Goal: Register for event/course

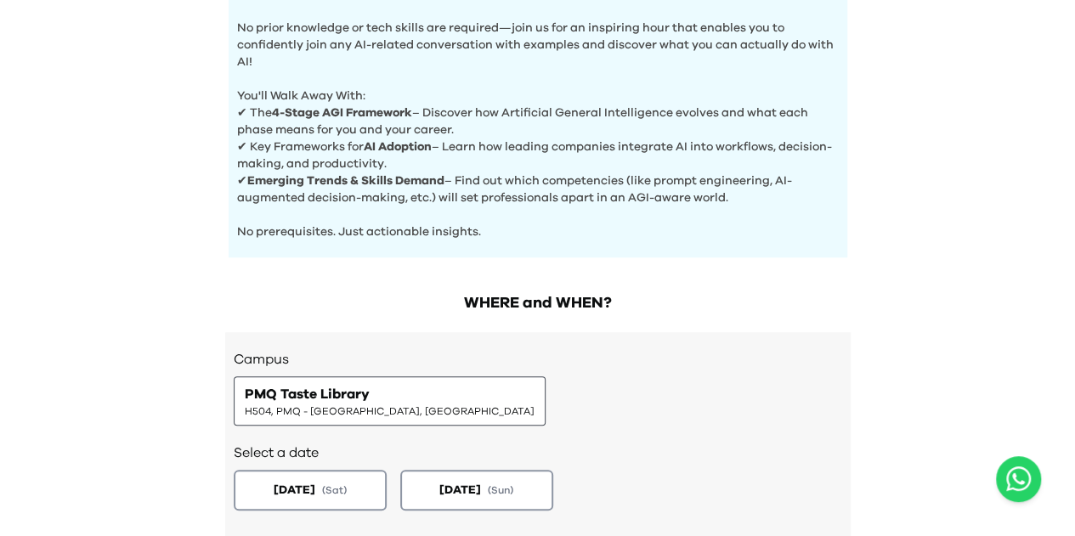
scroll to position [765, 0]
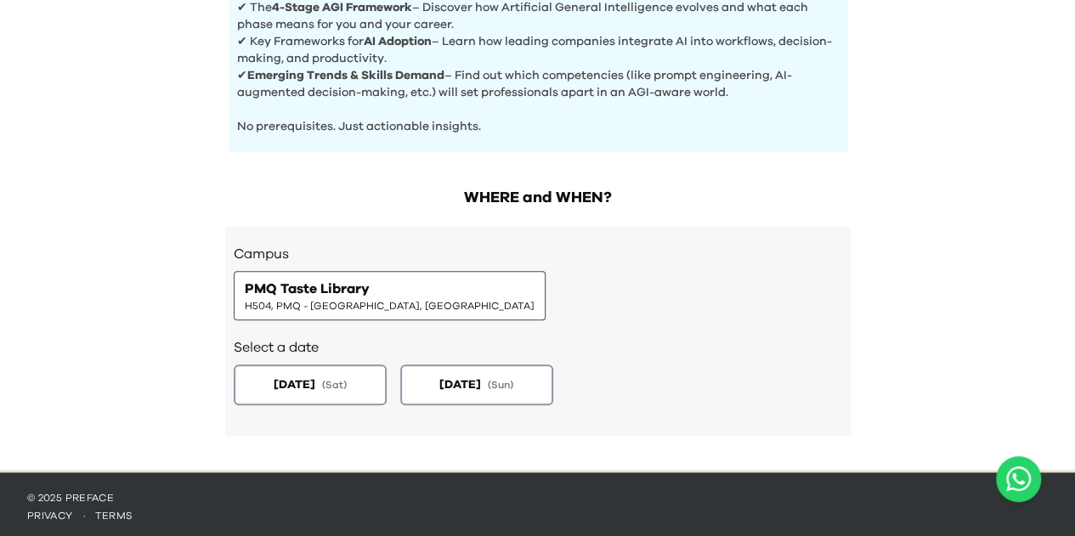
click at [340, 284] on span "PMQ Taste Library" at bounding box center [307, 289] width 125 height 20
click at [347, 299] on span "H504, PMQ - [GEOGRAPHIC_DATA], [GEOGRAPHIC_DATA]" at bounding box center [390, 306] width 290 height 14
click at [454, 357] on div "Select a date [DATE] ( Sat ) [DATE] ( Sun )" at bounding box center [538, 369] width 608 height 99
click at [315, 376] on span "[DATE]" at bounding box center [295, 384] width 42 height 17
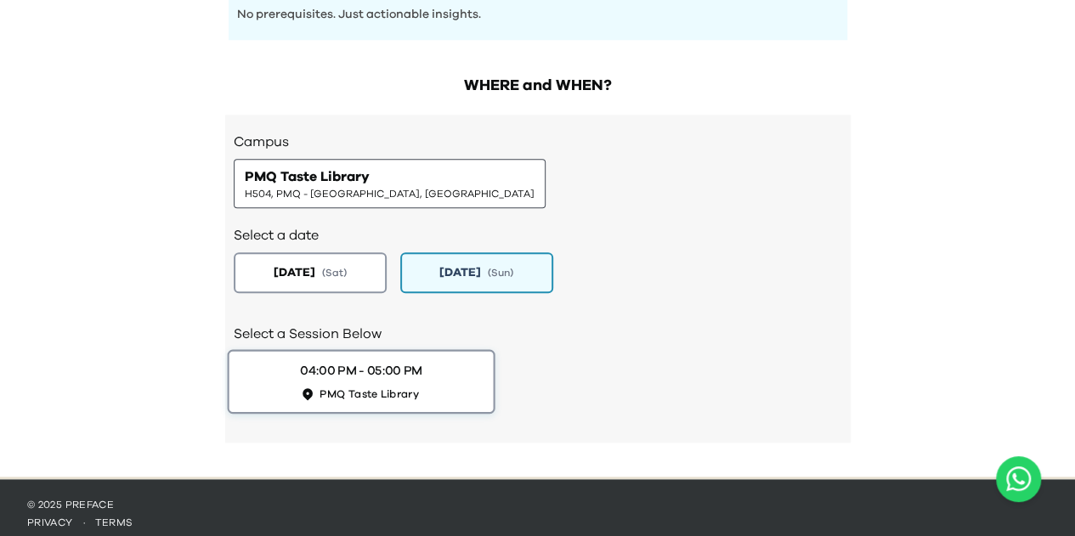
scroll to position [884, 0]
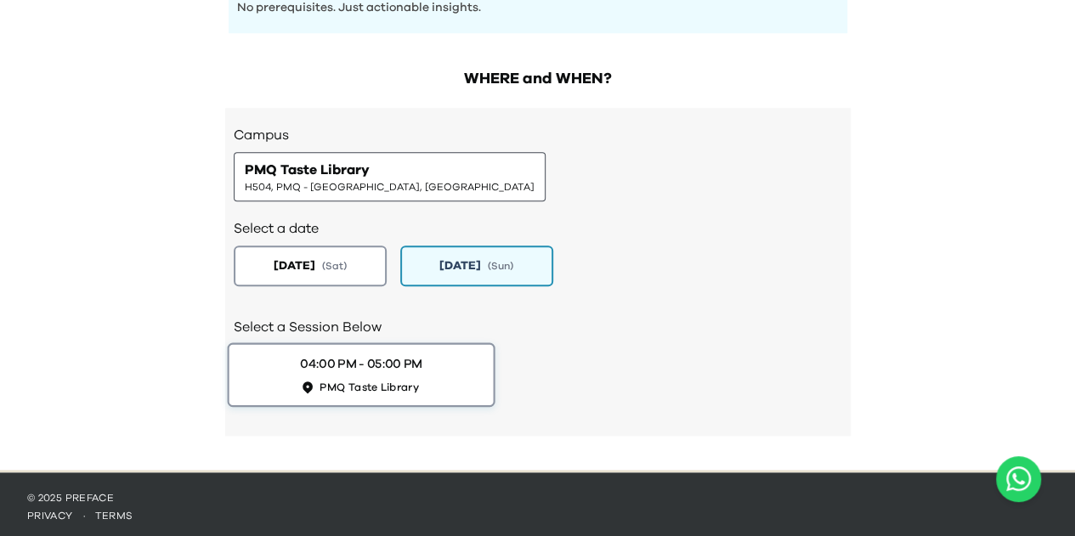
click at [448, 377] on button "04:00 PM - 05:00 PM PMQ Taste Library" at bounding box center [361, 374] width 268 height 65
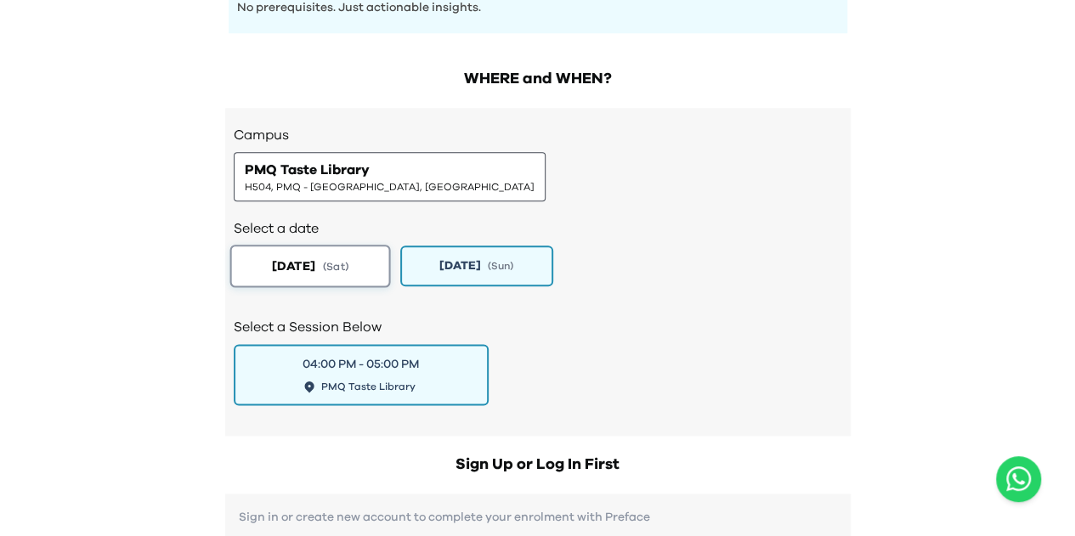
click at [347, 265] on span "( Sat )" at bounding box center [334, 265] width 25 height 14
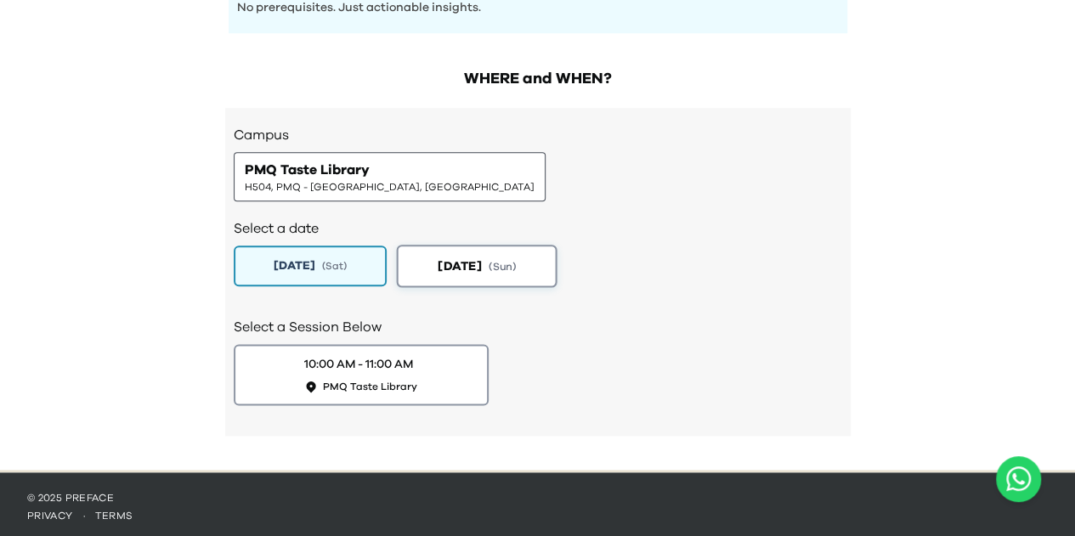
click at [443, 257] on span "[DATE]" at bounding box center [459, 266] width 43 height 18
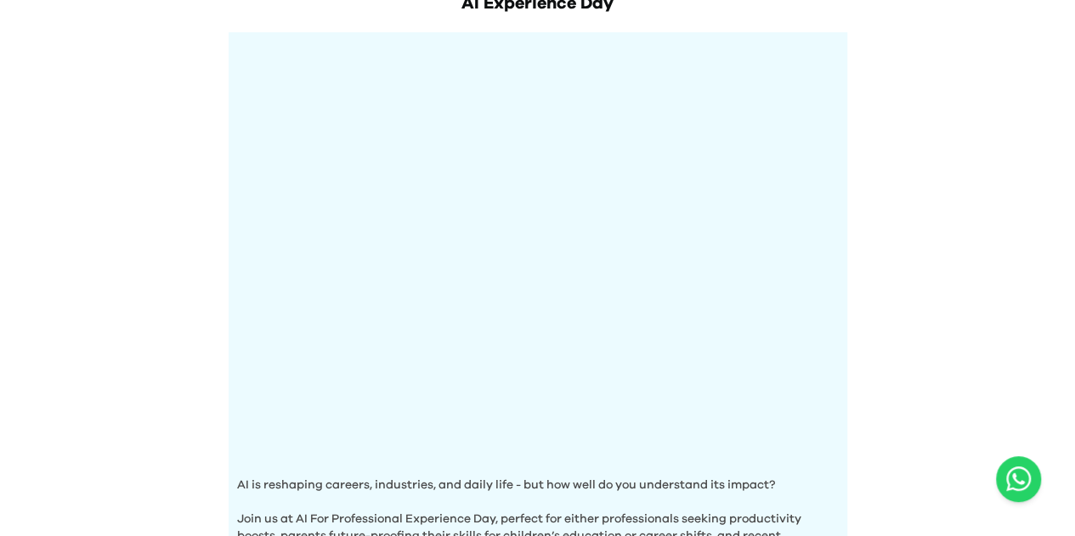
scroll to position [0, 0]
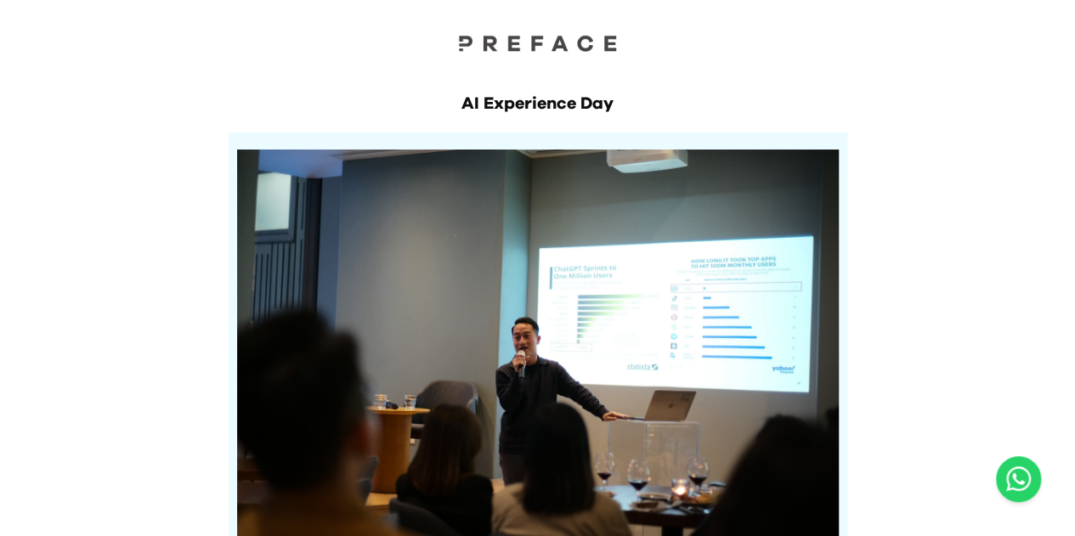
click at [655, 73] on div "AI Experience Day AI is reshaping careers, industries, and daily life - but how…" at bounding box center [538, 487] width 652 height 859
